Goal: Task Accomplishment & Management: Manage account settings

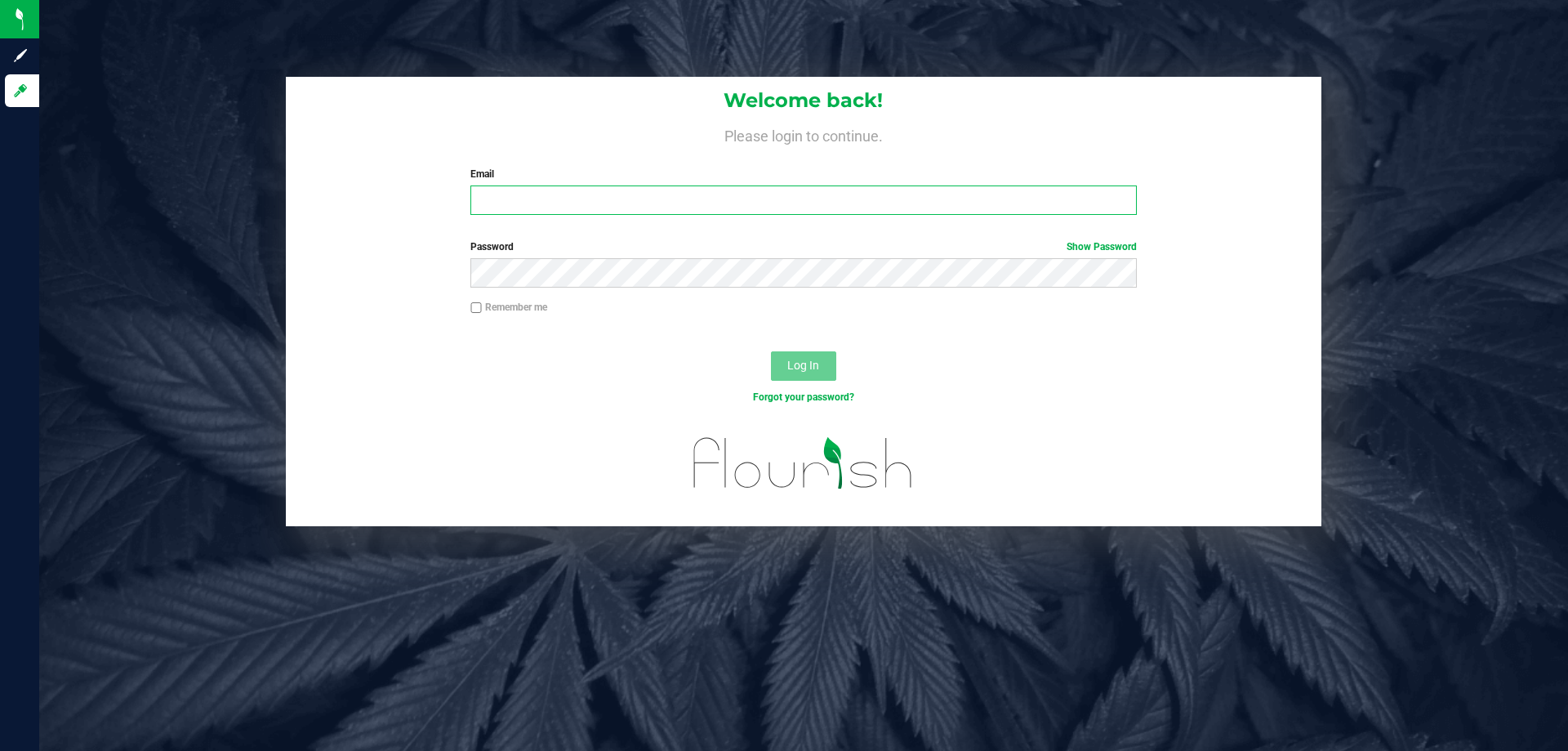
click at [563, 206] on input "Email" at bounding box center [803, 199] width 666 height 29
type input "adeeb@liveparallel.com"
click at [771, 351] on button "Log In" at bounding box center [804, 365] width 65 height 29
